Goal: Find specific page/section: Find specific page/section

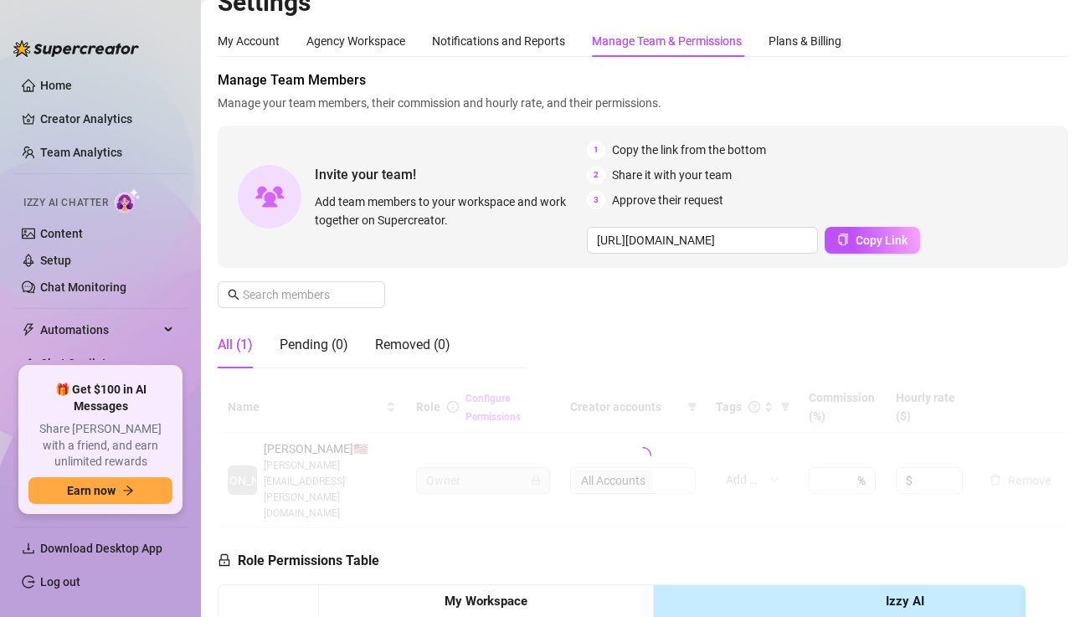
scroll to position [18, 0]
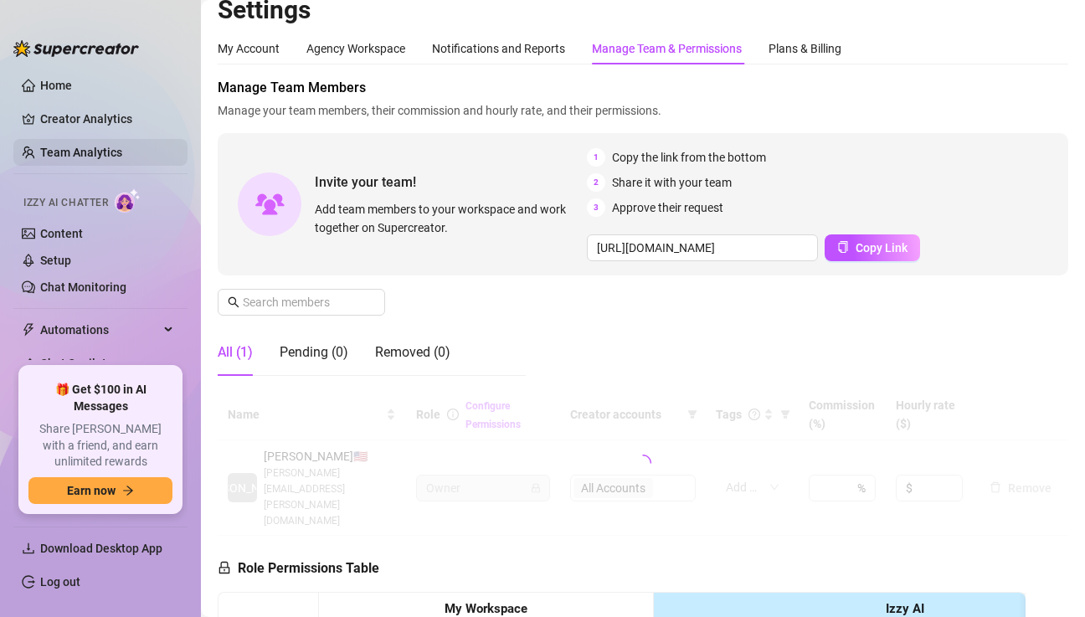
click at [72, 157] on link "Team Analytics" at bounding box center [81, 152] width 82 height 13
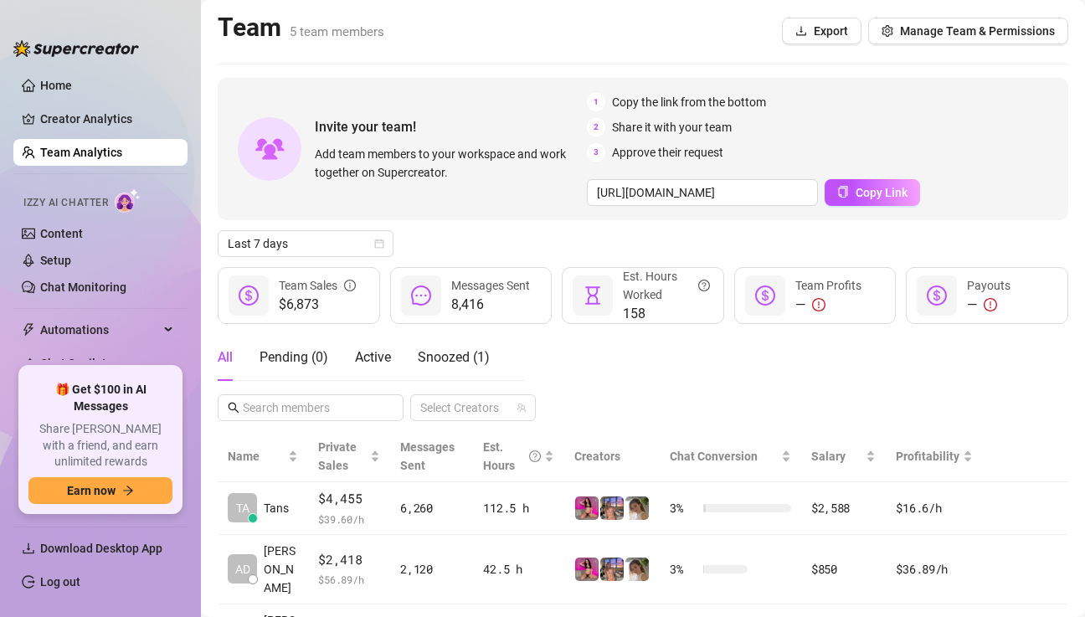
click at [577, 23] on div "Team 5 team members Export Manage Team & Permissions" at bounding box center [643, 31] width 850 height 39
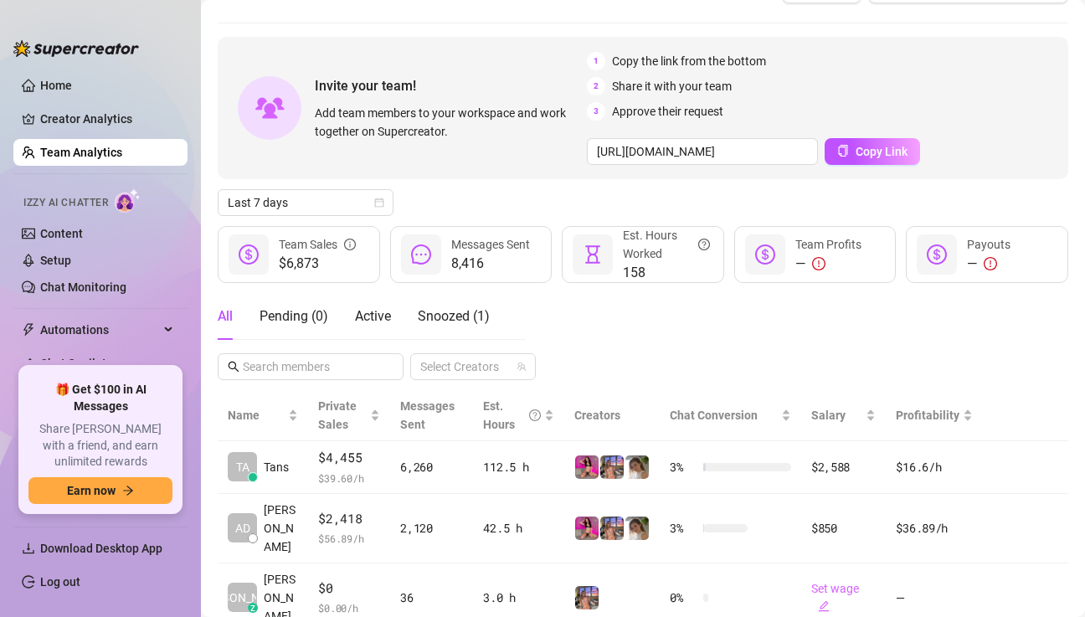
scroll to position [49, 0]
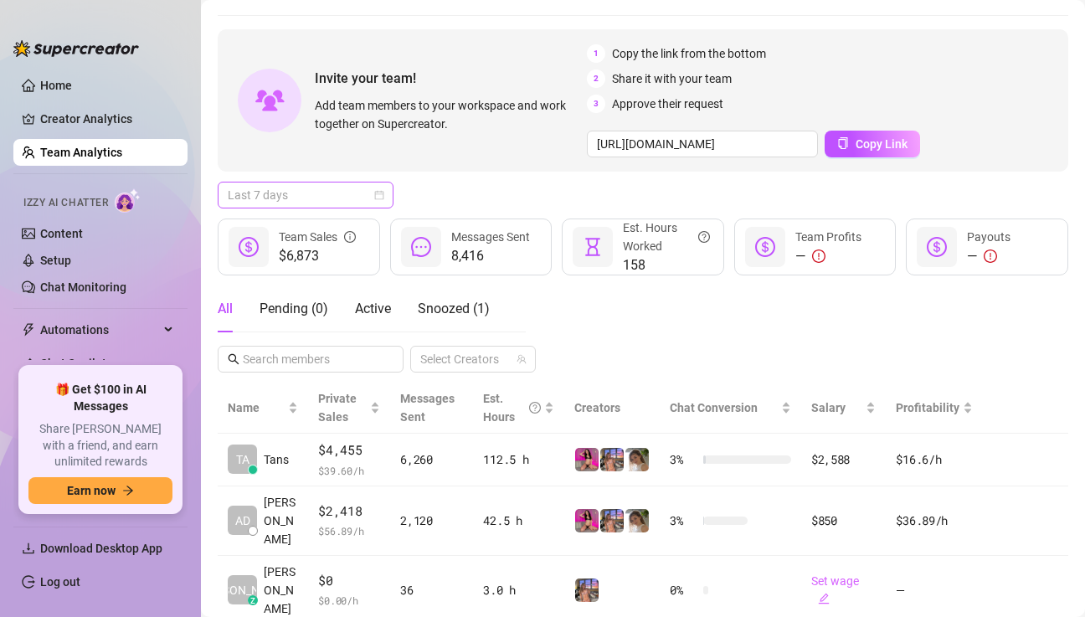
click at [334, 193] on span "Last 7 days" at bounding box center [306, 194] width 156 height 25
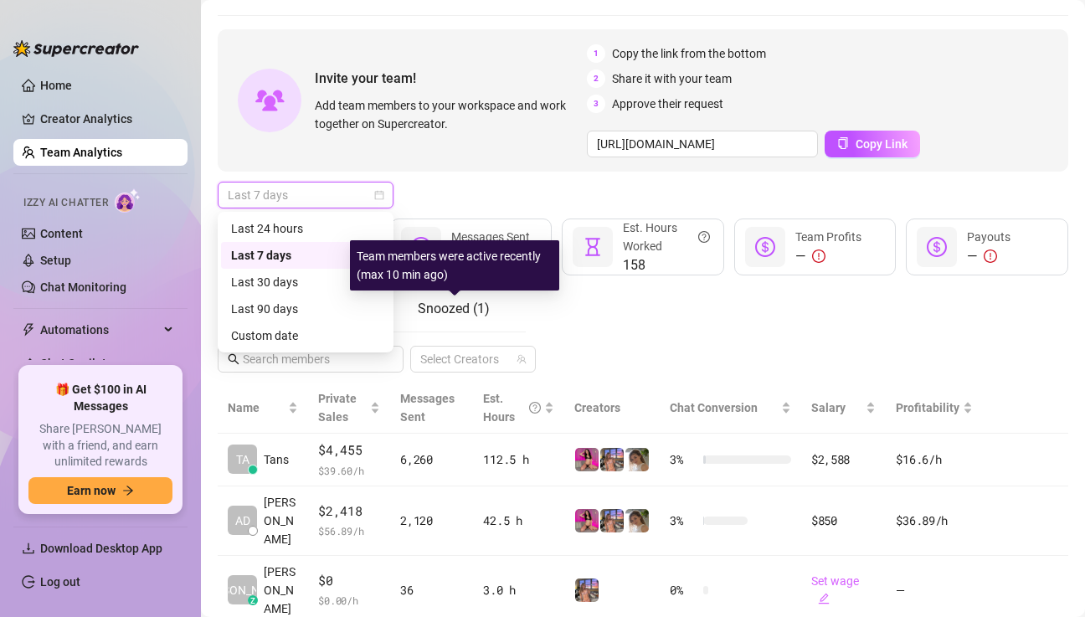
click at [556, 307] on div "All Pending ( 0 ) Active Snoozed ( 1 ) Select Creators" at bounding box center [643, 328] width 850 height 87
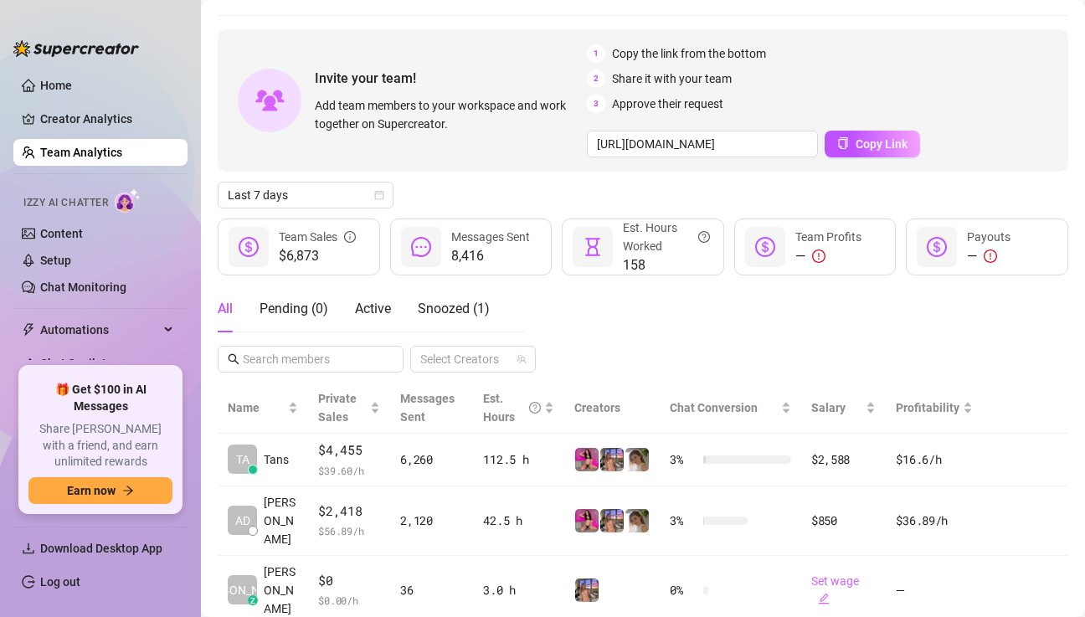
scroll to position [65, 0]
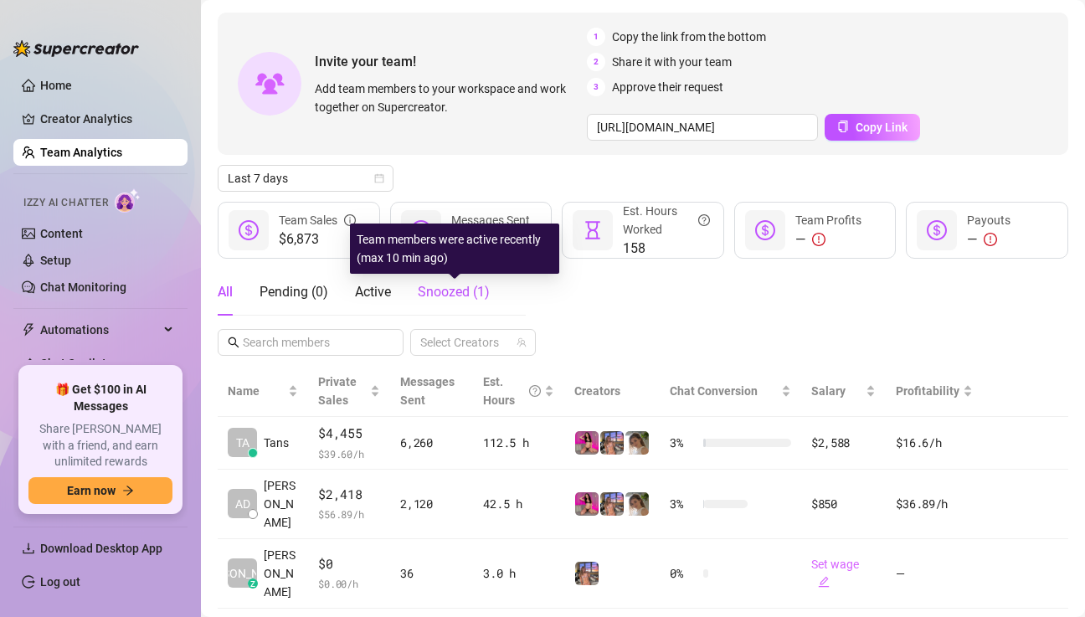
click at [463, 291] on span "Snoozed ( 1 )" at bounding box center [454, 292] width 72 height 16
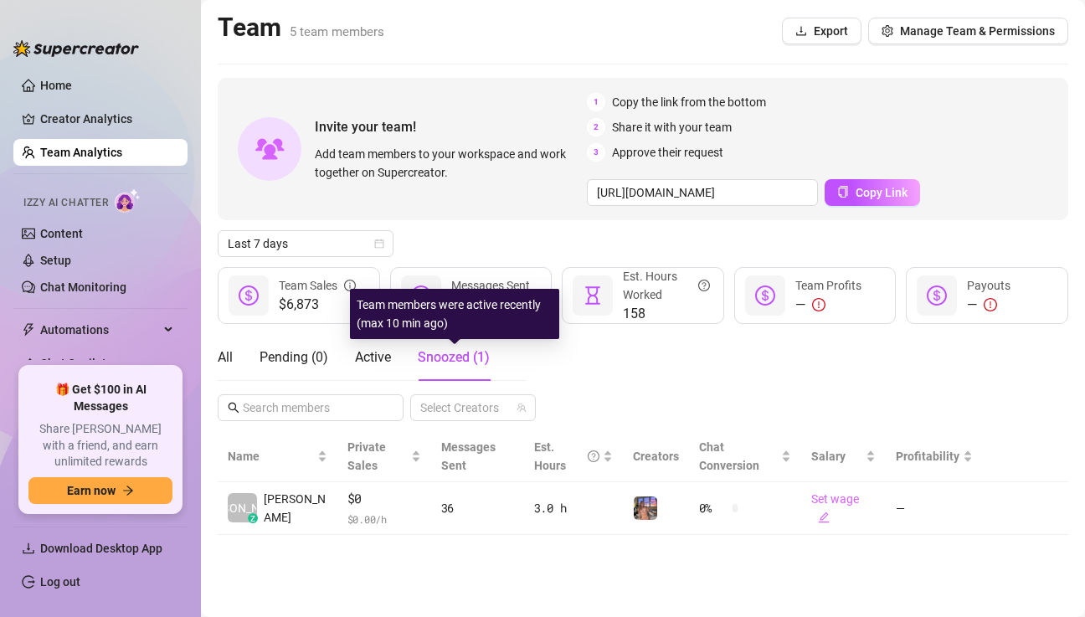
scroll to position [0, 0]
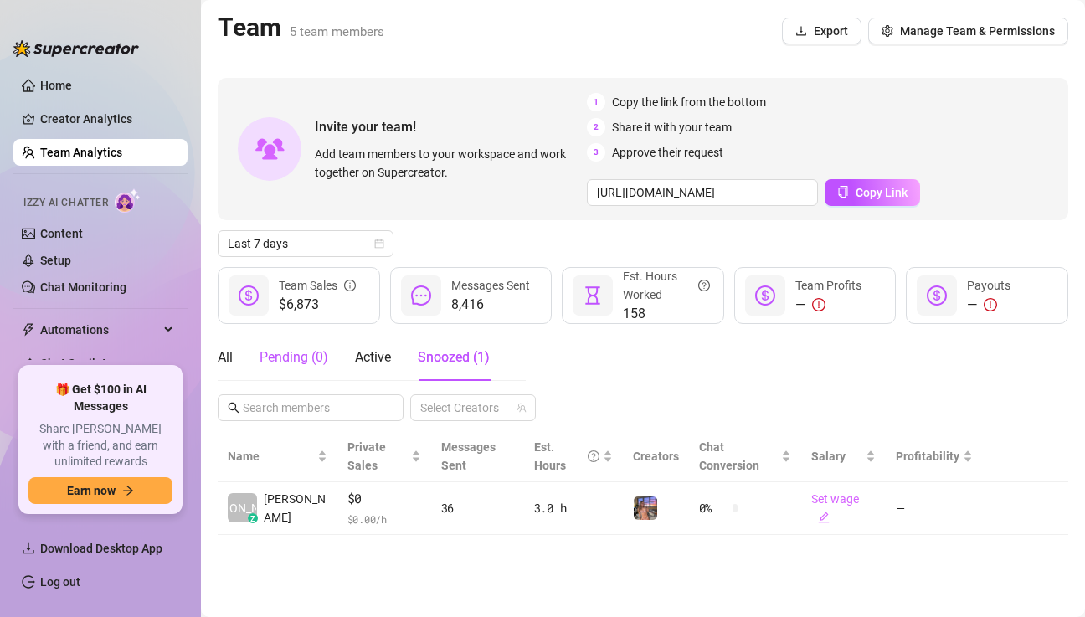
click at [322, 352] on div "Pending ( 0 )" at bounding box center [293, 357] width 69 height 20
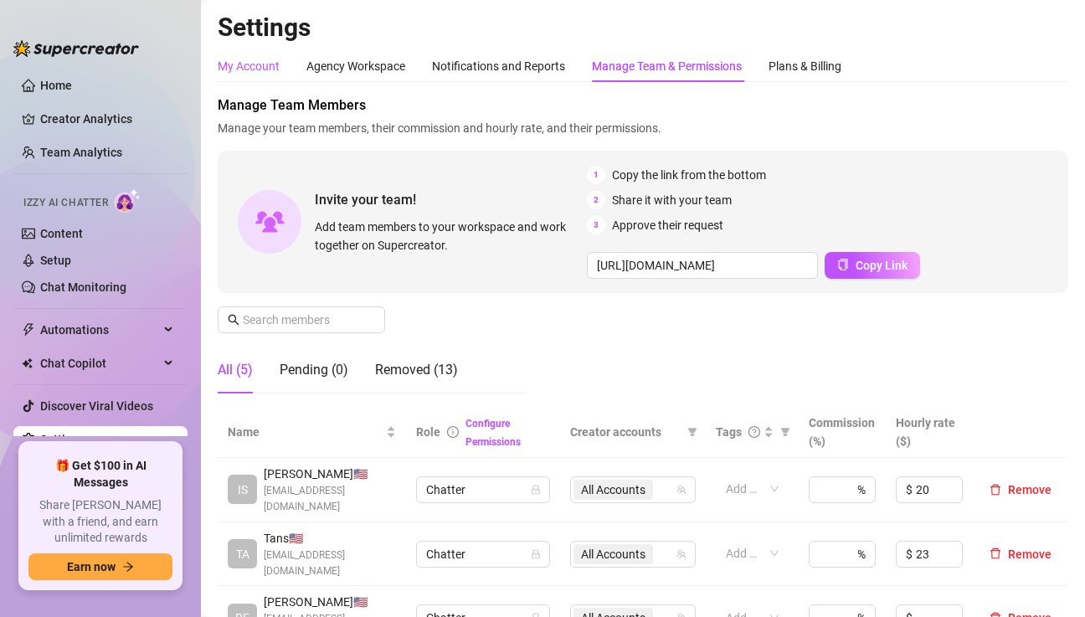
click at [269, 63] on div "My Account" at bounding box center [249, 66] width 62 height 18
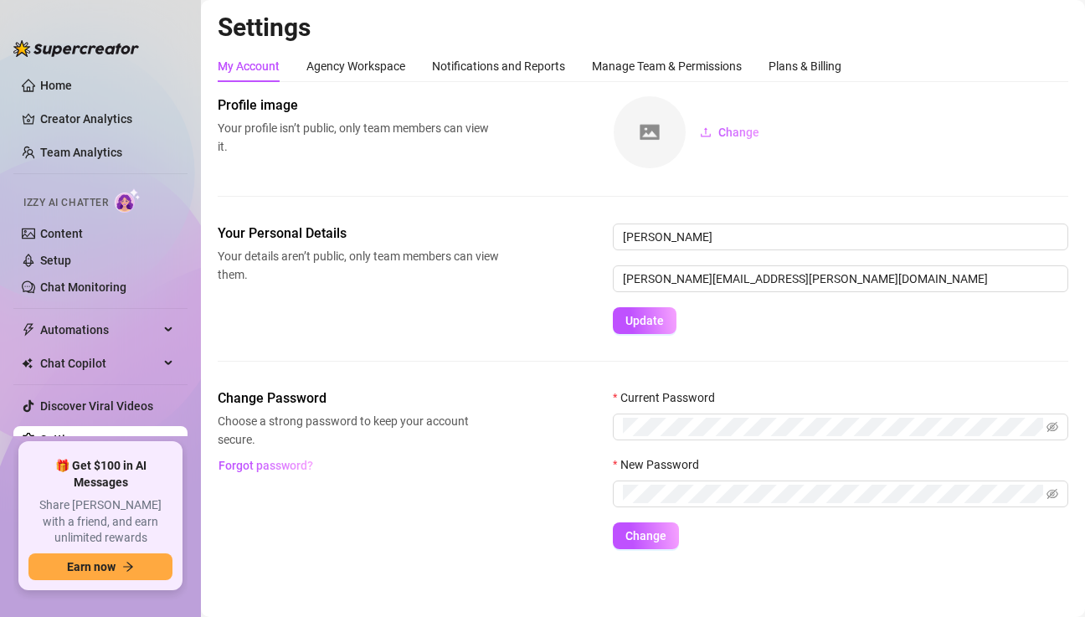
click at [456, 177] on div "Profile image Your profile isn’t public, only team members can view it. Change" at bounding box center [643, 159] width 850 height 128
click at [110, 147] on link "Team Analytics" at bounding box center [81, 152] width 82 height 13
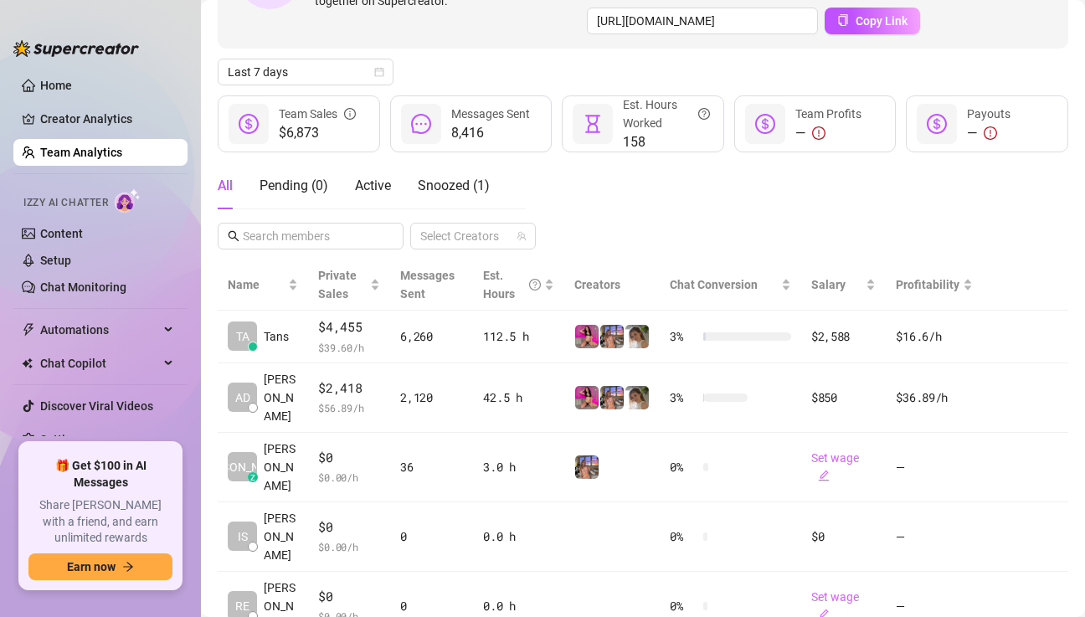
scroll to position [177, 0]
